Goal: Transaction & Acquisition: Purchase product/service

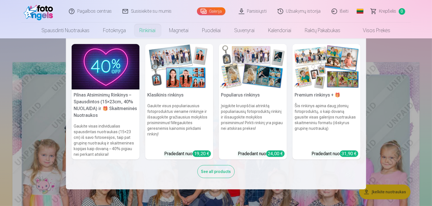
click at [347, 154] on div "31,90 €" at bounding box center [349, 154] width 18 height 6
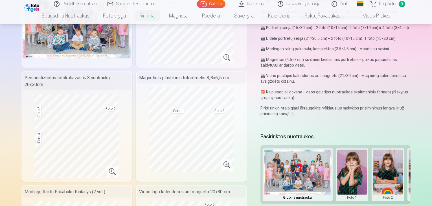
scroll to position [91, 0]
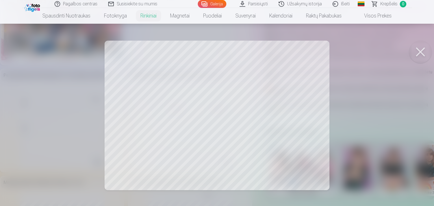
click at [169, 143] on div at bounding box center [217, 103] width 434 height 206
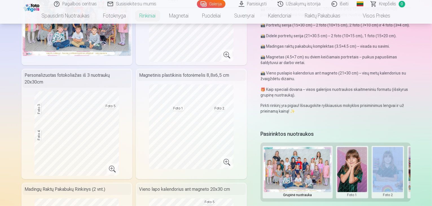
drag, startPoint x: 367, startPoint y: 198, endPoint x: 377, endPoint y: 197, distance: 9.9
click at [377, 197] on div "Grupinė nuotrauka Foto 1 Foto 2 Foto 3 Foto 4 Foto 5" at bounding box center [336, 172] width 151 height 59
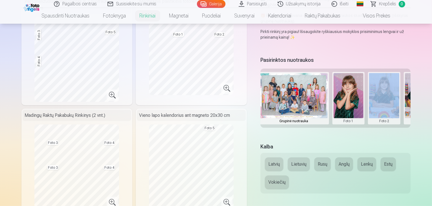
scroll to position [0, 0]
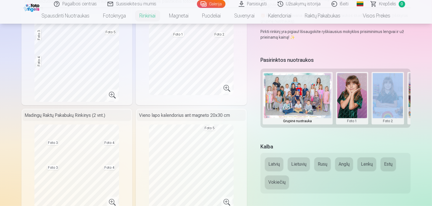
click at [360, 104] on button at bounding box center [352, 98] width 30 height 50
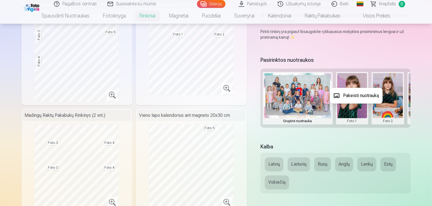
drag, startPoint x: 365, startPoint y: 126, endPoint x: 390, endPoint y: 128, distance: 25.0
click at [390, 128] on div at bounding box center [216, 103] width 432 height 206
click at [371, 123] on div "Grupinė nuotrauka Foto 1 Foto 2 Foto 3 Foto 4 Foto 5" at bounding box center [336, 98] width 151 height 59
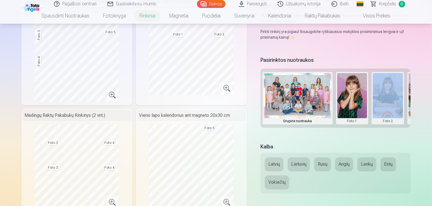
drag, startPoint x: 369, startPoint y: 127, endPoint x: 385, endPoint y: 124, distance: 16.1
click at [385, 124] on div "Pasirinktos nuotraukos Grupinė nuotrauka Foto 1 Foto 2 Foto 3 Foto 4 Foto 5" at bounding box center [336, 95] width 151 height 81
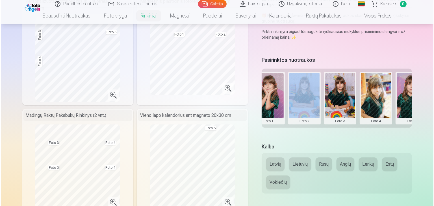
scroll to position [0, 86]
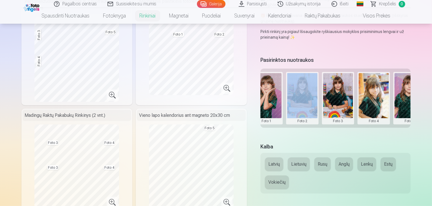
click at [374, 97] on button at bounding box center [374, 98] width 30 height 50
click at [372, 95] on button "Pakeisti nuotrauką" at bounding box center [378, 96] width 53 height 16
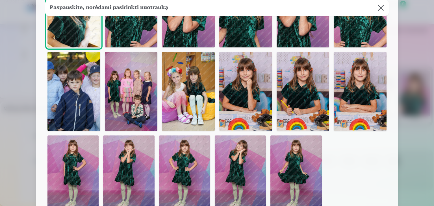
scroll to position [90, 0]
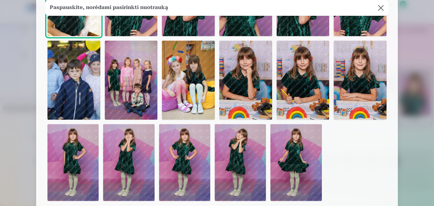
click at [382, 111] on img at bounding box center [359, 80] width 53 height 79
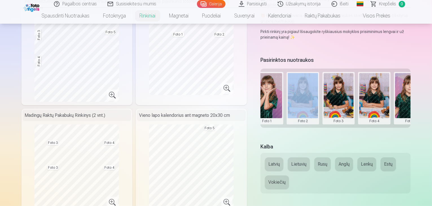
click at [381, 104] on button at bounding box center [374, 98] width 30 height 50
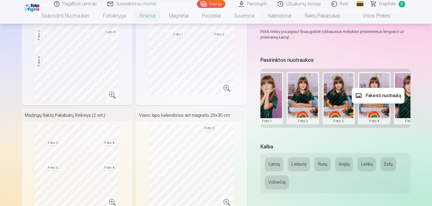
click at [417, 101] on div at bounding box center [216, 103] width 432 height 206
click at [417, 101] on button at bounding box center [410, 98] width 30 height 50
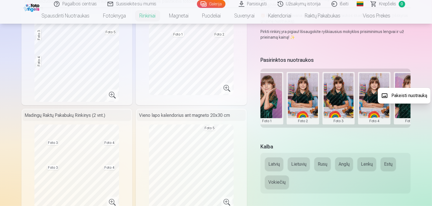
click at [415, 97] on button "Pakeisti nuotrauką" at bounding box center [404, 96] width 53 height 16
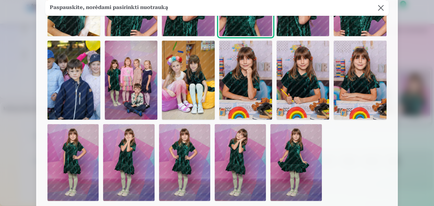
scroll to position [102, 0]
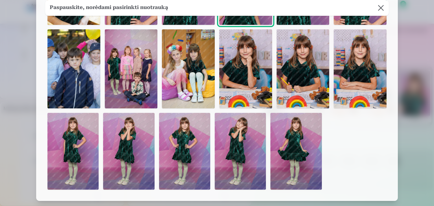
click at [136, 140] on img at bounding box center [128, 151] width 51 height 77
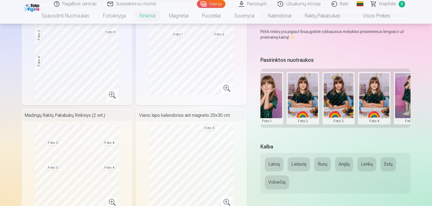
click at [273, 97] on button at bounding box center [267, 98] width 30 height 50
click at [273, 97] on button "Pakeisti nuotrauką" at bounding box center [271, 96] width 53 height 16
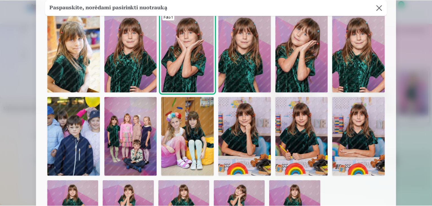
scroll to position [45, 0]
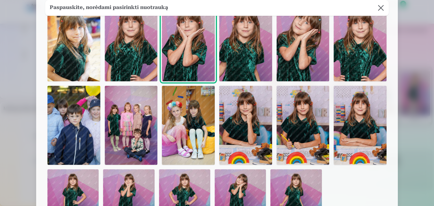
click at [404, 39] on div at bounding box center [217, 103] width 434 height 206
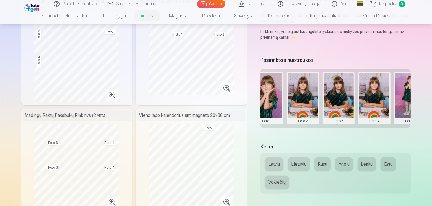
click at [414, 94] on button at bounding box center [410, 98] width 30 height 50
click at [404, 95] on button "Pakeisti nuotrauką" at bounding box center [404, 96] width 53 height 16
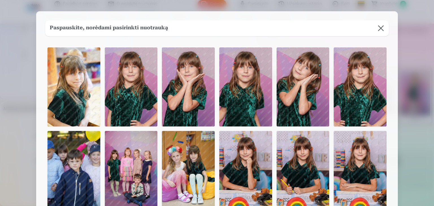
click at [247, 156] on img at bounding box center [245, 170] width 53 height 79
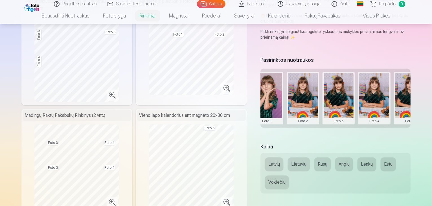
click at [382, 106] on button at bounding box center [374, 98] width 30 height 50
click at [374, 93] on button "Pakeisti nuotrauką" at bounding box center [378, 96] width 53 height 16
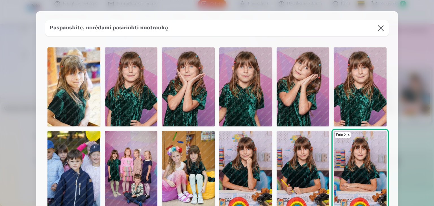
click at [357, 107] on img at bounding box center [359, 86] width 53 height 79
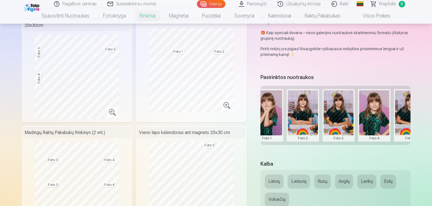
scroll to position [0, 0]
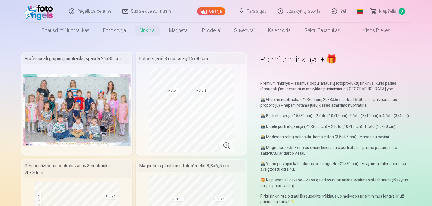
click at [376, 31] on link "Visos prekės" at bounding box center [373, 31] width 50 height 16
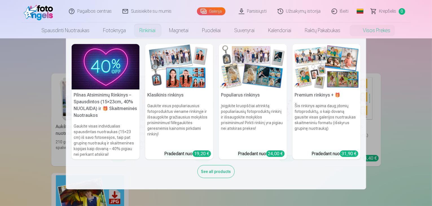
click at [320, 131] on h6 "Šis rinkinys apima daug įdomių fotoproduktų, o kaip dovaną gausite visas galeri…" at bounding box center [327, 124] width 68 height 47
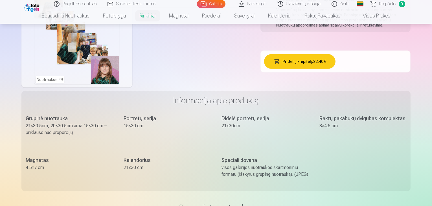
scroll to position [392, 0]
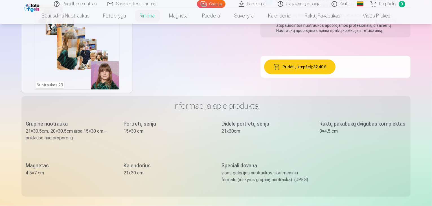
click at [313, 61] on button "Pridėti į krepšelį : 32,40 €" at bounding box center [299, 67] width 71 height 15
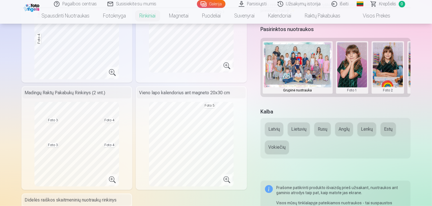
scroll to position [182, 0]
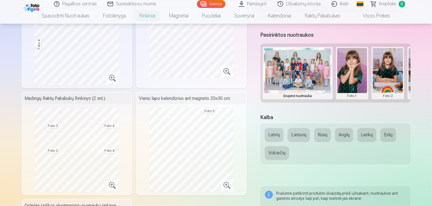
click at [302, 130] on button "Lietuvių" at bounding box center [299, 135] width 22 height 14
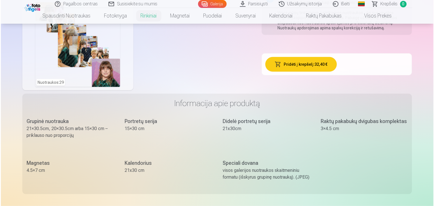
scroll to position [377, 0]
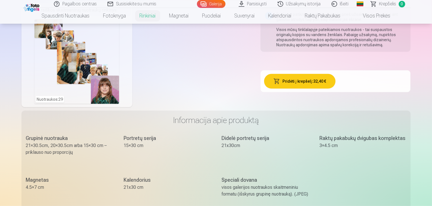
click at [308, 75] on button "Pridėti į krepšelį : 32,40 €" at bounding box center [299, 81] width 71 height 15
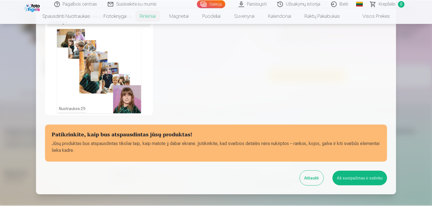
scroll to position [200, 0]
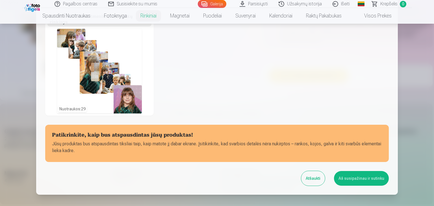
click at [347, 179] on button "Aš susipažinau ir sutinku" at bounding box center [361, 178] width 55 height 15
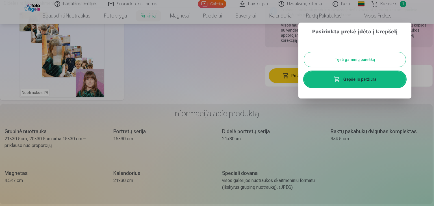
click at [343, 59] on button "Tęsti gaminių paiešką" at bounding box center [355, 59] width 102 height 15
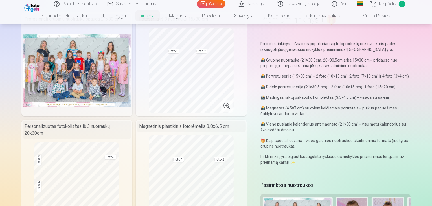
scroll to position [0, 0]
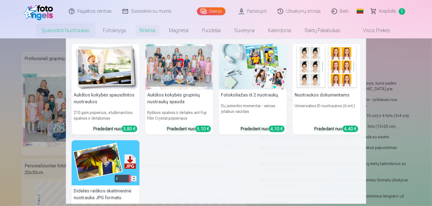
click at [117, 156] on img at bounding box center [106, 162] width 68 height 45
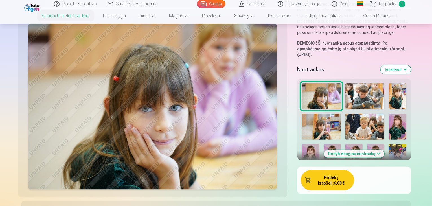
scroll to position [117, 0]
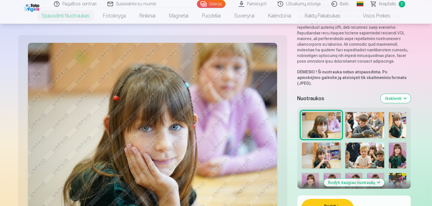
click at [346, 112] on img at bounding box center [365, 125] width 39 height 26
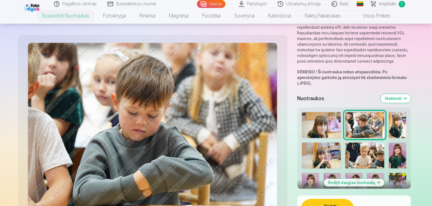
click at [389, 112] on img at bounding box center [397, 125] width 17 height 26
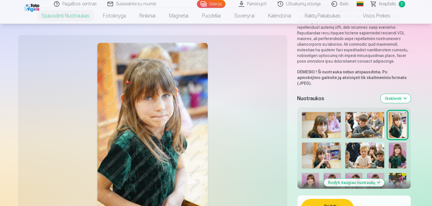
click at [341, 143] on img at bounding box center [321, 156] width 39 height 26
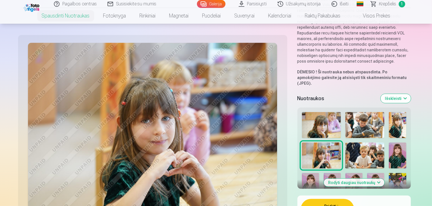
click at [346, 143] on img at bounding box center [365, 156] width 39 height 26
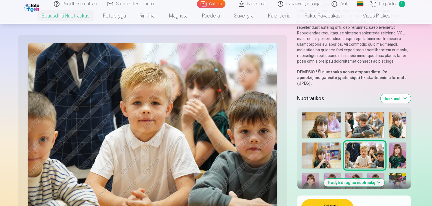
click at [389, 143] on img at bounding box center [397, 156] width 17 height 26
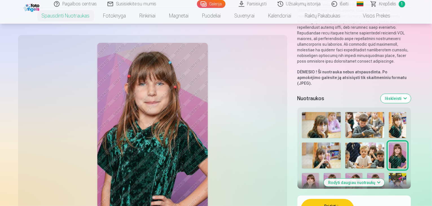
click at [319, 173] on img at bounding box center [310, 186] width 17 height 26
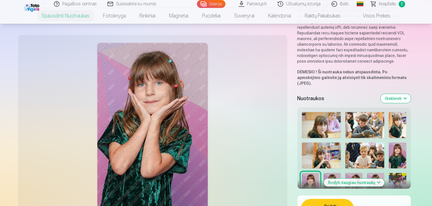
click at [341, 173] on img at bounding box center [332, 186] width 17 height 26
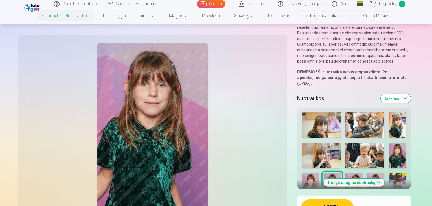
click at [363, 173] on img at bounding box center [354, 186] width 17 height 26
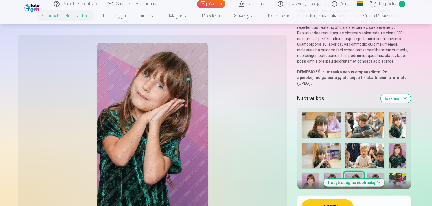
click at [385, 173] on img at bounding box center [375, 186] width 17 height 26
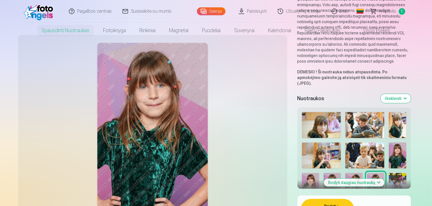
scroll to position [0, 0]
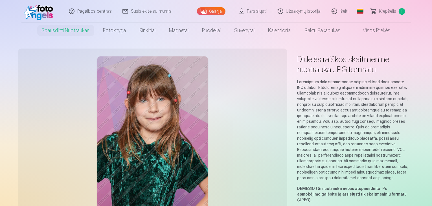
click at [389, 10] on span "Krepšelis" at bounding box center [388, 11] width 17 height 7
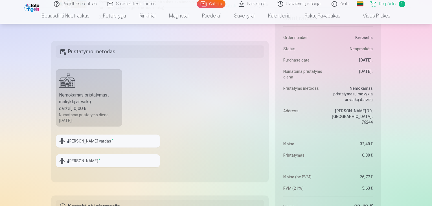
scroll to position [169, 0]
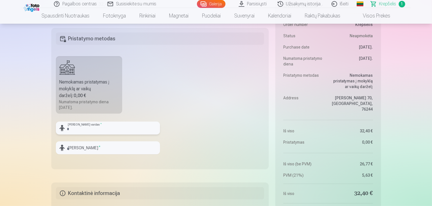
click at [69, 125] on input "text" at bounding box center [108, 128] width 104 height 13
type input "*"
type input "*****"
click at [69, 150] on input "text" at bounding box center [108, 147] width 104 height 13
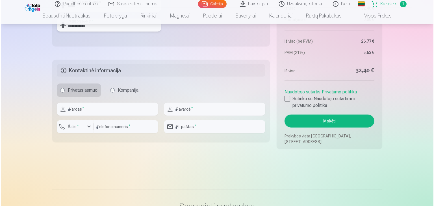
scroll to position [287, 0]
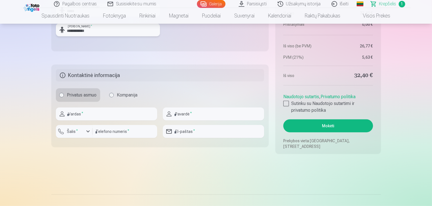
type input "**********"
click at [96, 113] on input "text" at bounding box center [106, 114] width 101 height 13
type input "********"
click at [182, 112] on input "text" at bounding box center [213, 114] width 101 height 13
type input "**********"
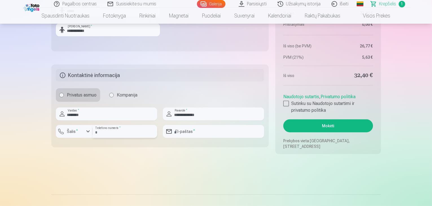
click at [107, 132] on input "number" at bounding box center [125, 131] width 65 height 13
click at [127, 133] on input "number" at bounding box center [125, 131] width 65 height 13
click at [86, 131] on div "button" at bounding box center [88, 131] width 7 height 7
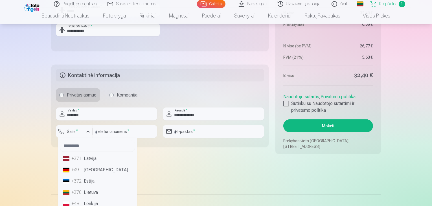
click at [93, 192] on li "+370 Lietuva" at bounding box center [97, 192] width 74 height 11
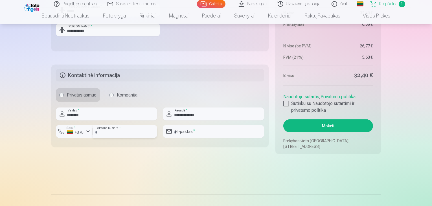
click at [101, 126] on input "number" at bounding box center [125, 131] width 65 height 13
type input "********"
click at [175, 134] on input "email" at bounding box center [213, 131] width 101 height 13
type input "**********"
click at [284, 102] on div at bounding box center [287, 104] width 6 height 6
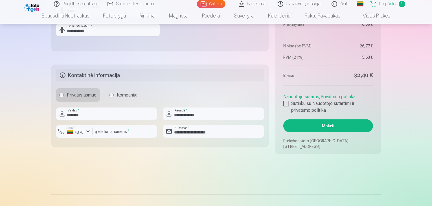
click at [320, 126] on button "Mokėti" at bounding box center [329, 125] width 90 height 13
